Goal: Task Accomplishment & Management: Manage account settings

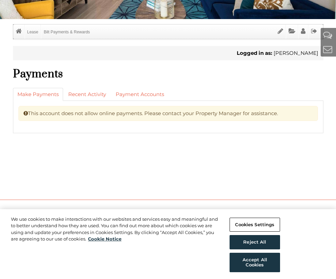
scroll to position [128, 0]
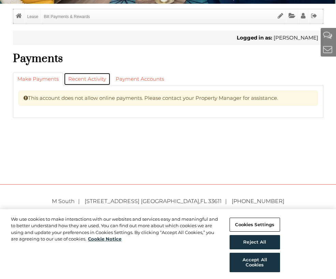
click at [97, 80] on link "Recent Activity" at bounding box center [87, 79] width 47 height 13
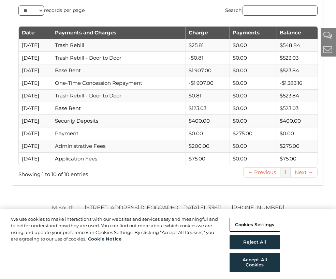
scroll to position [242, 0]
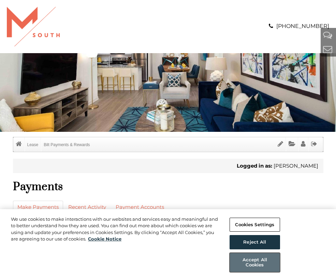
click at [267, 260] on button "Accept All Cookies" at bounding box center [255, 262] width 50 height 19
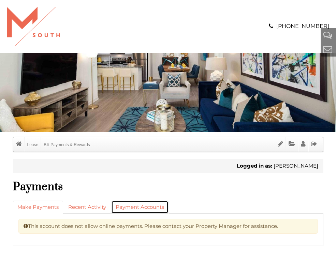
click at [130, 210] on link "Payment Accounts" at bounding box center [139, 207] width 57 height 13
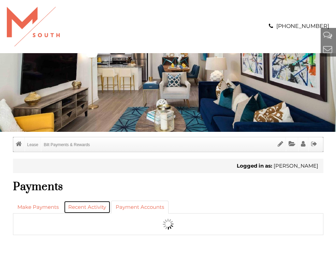
click at [92, 209] on link "Recent Activity" at bounding box center [87, 207] width 47 height 13
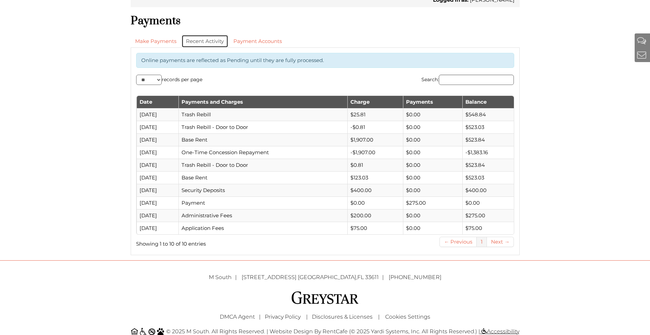
scroll to position [239, 0]
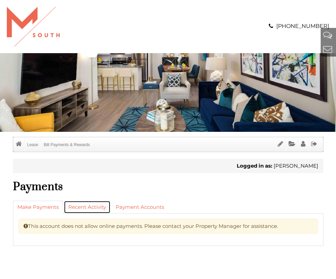
click at [104, 205] on link "Recent Activity" at bounding box center [87, 207] width 47 height 13
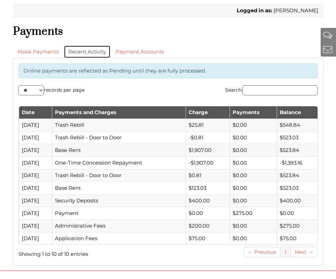
scroll to position [171, 0]
